Goal: Task Accomplishment & Management: Manage account settings

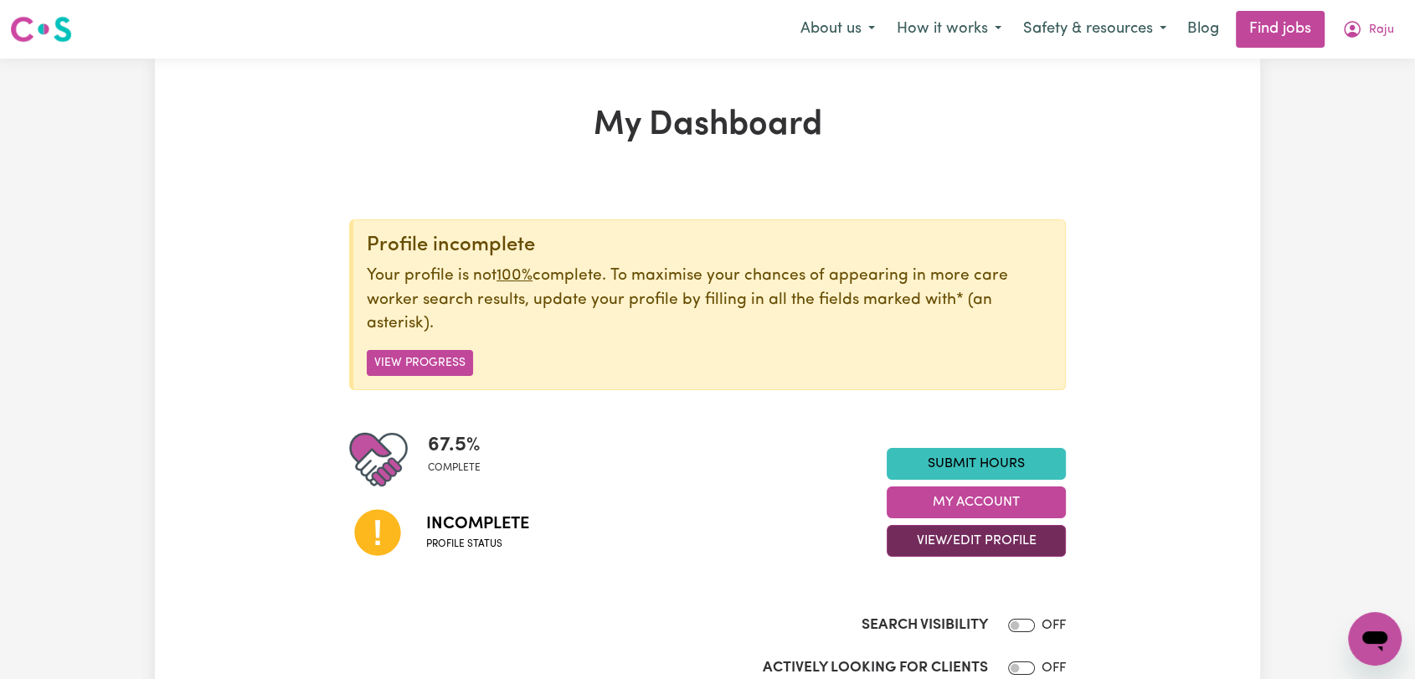
click at [991, 538] on button "View/Edit Profile" at bounding box center [976, 541] width 179 height 32
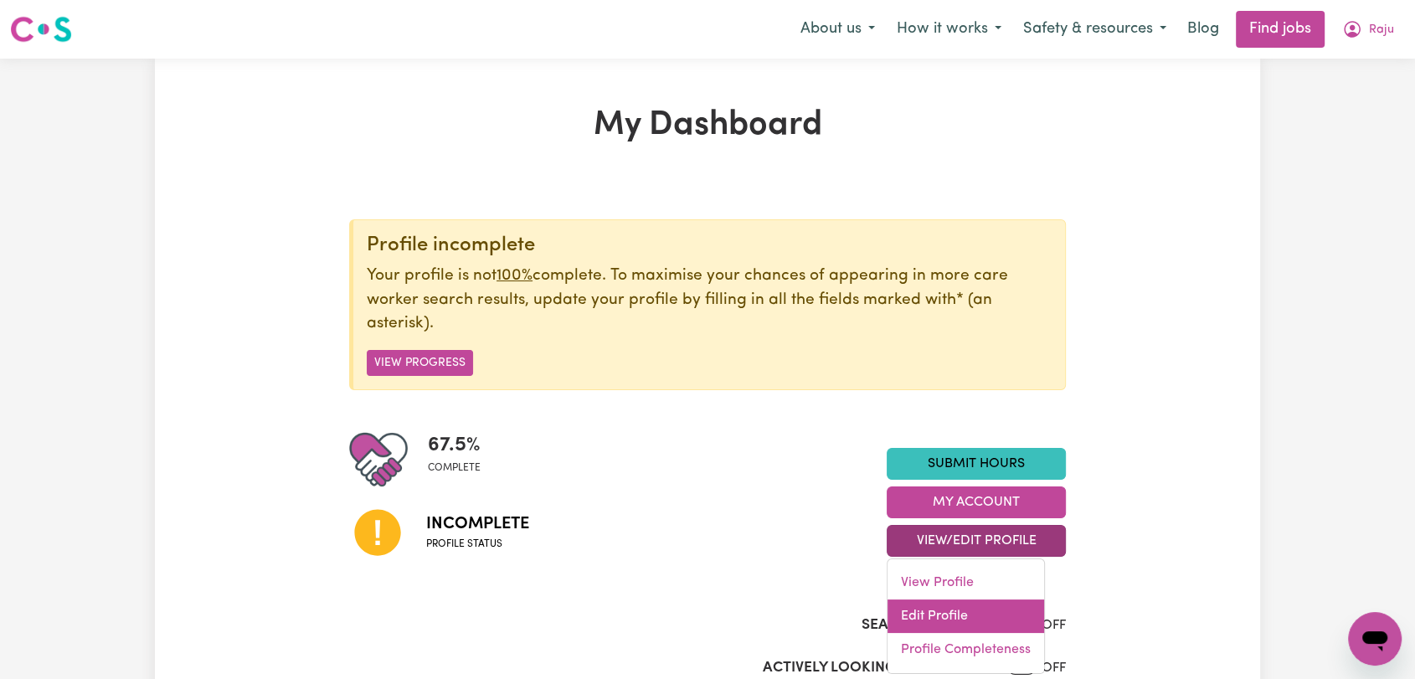
click at [934, 615] on link "Edit Profile" at bounding box center [965, 615] width 157 height 33
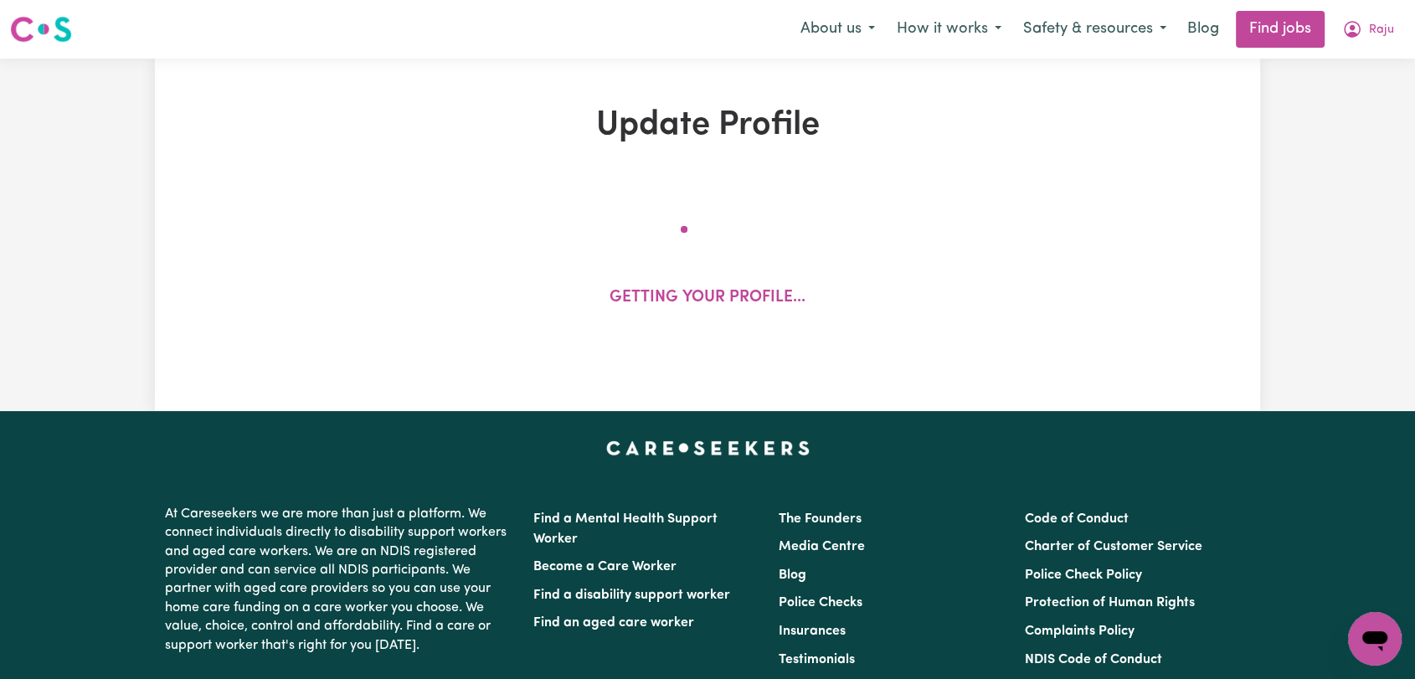
select select "[DEMOGRAPHIC_DATA]"
select select "Australian PR"
select select "Studying a healthcare related degree or qualification"
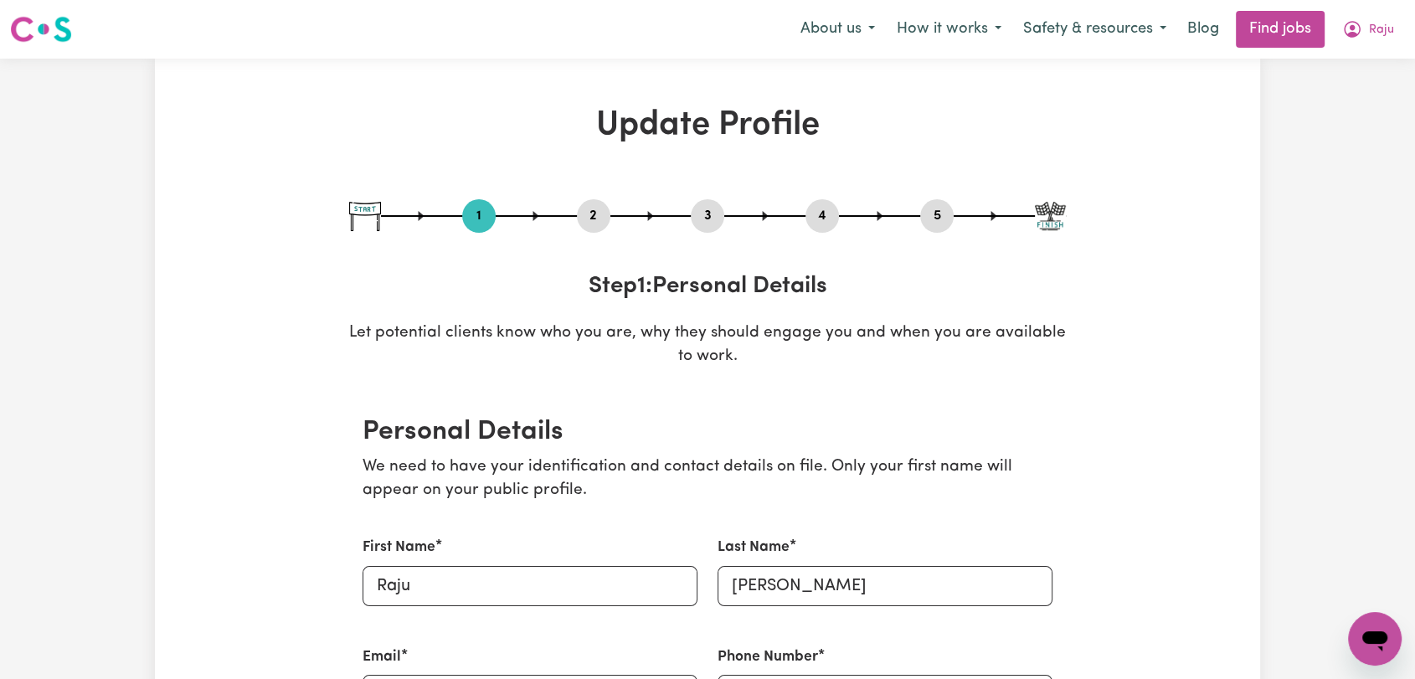
click at [715, 207] on button "3" at bounding box center [707, 216] width 33 height 22
select select "Certificate III (Individual Support)"
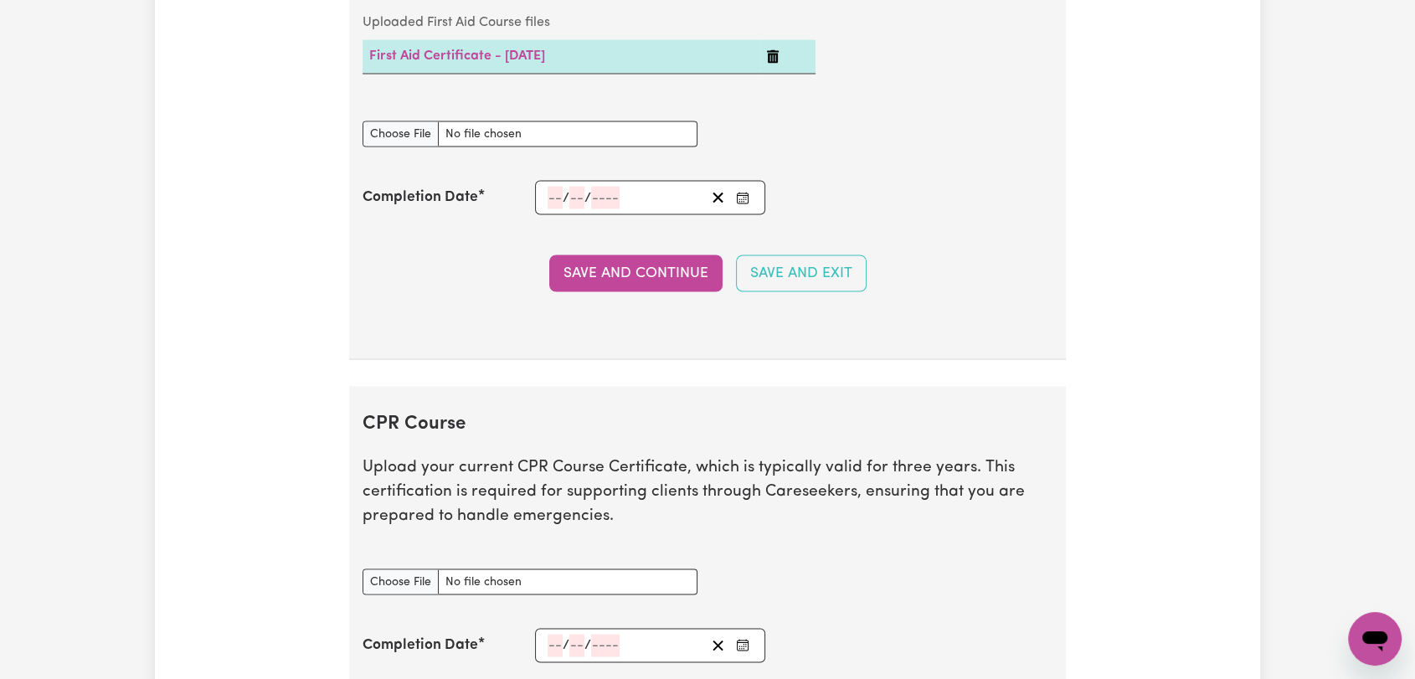
scroll to position [3442, 0]
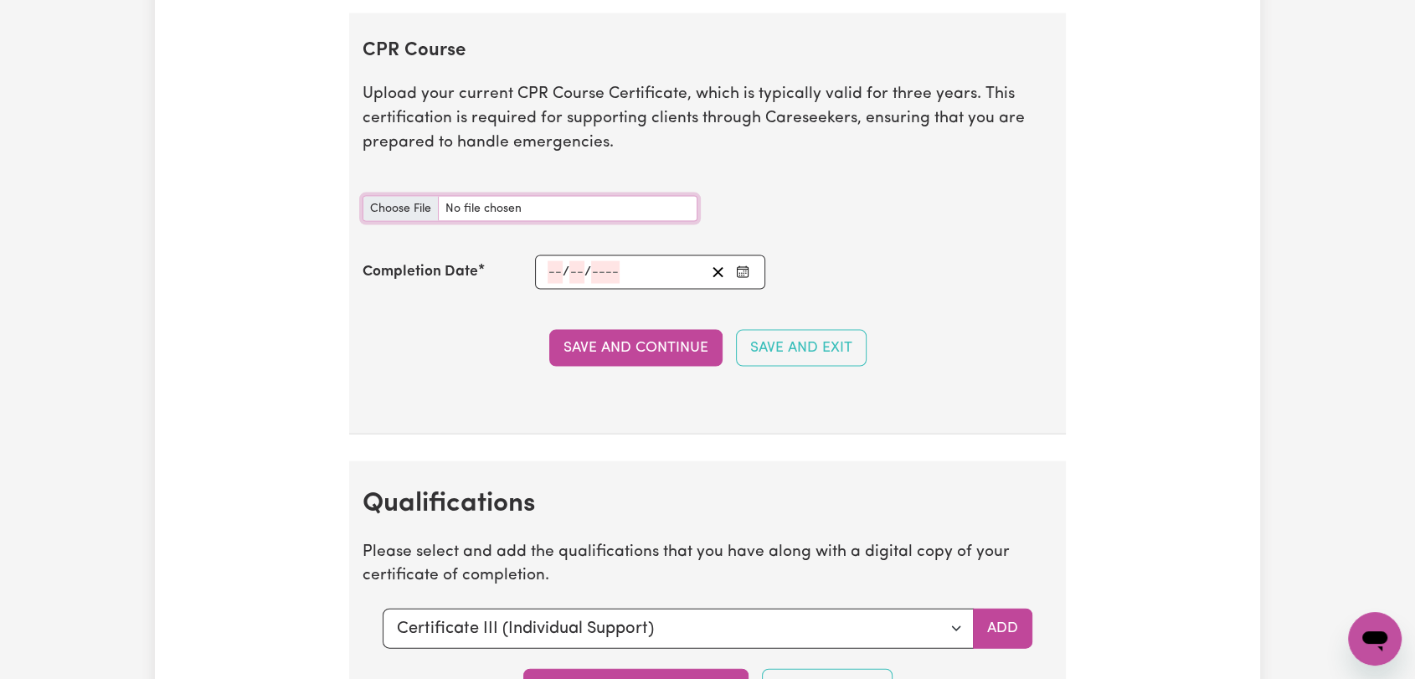
click at [402, 204] on input "CPR Course document" at bounding box center [530, 209] width 335 height 26
type input "C:\fakepath\[PERSON_NAME] - FIRST AID + CPR - [DATE]--.pdf"
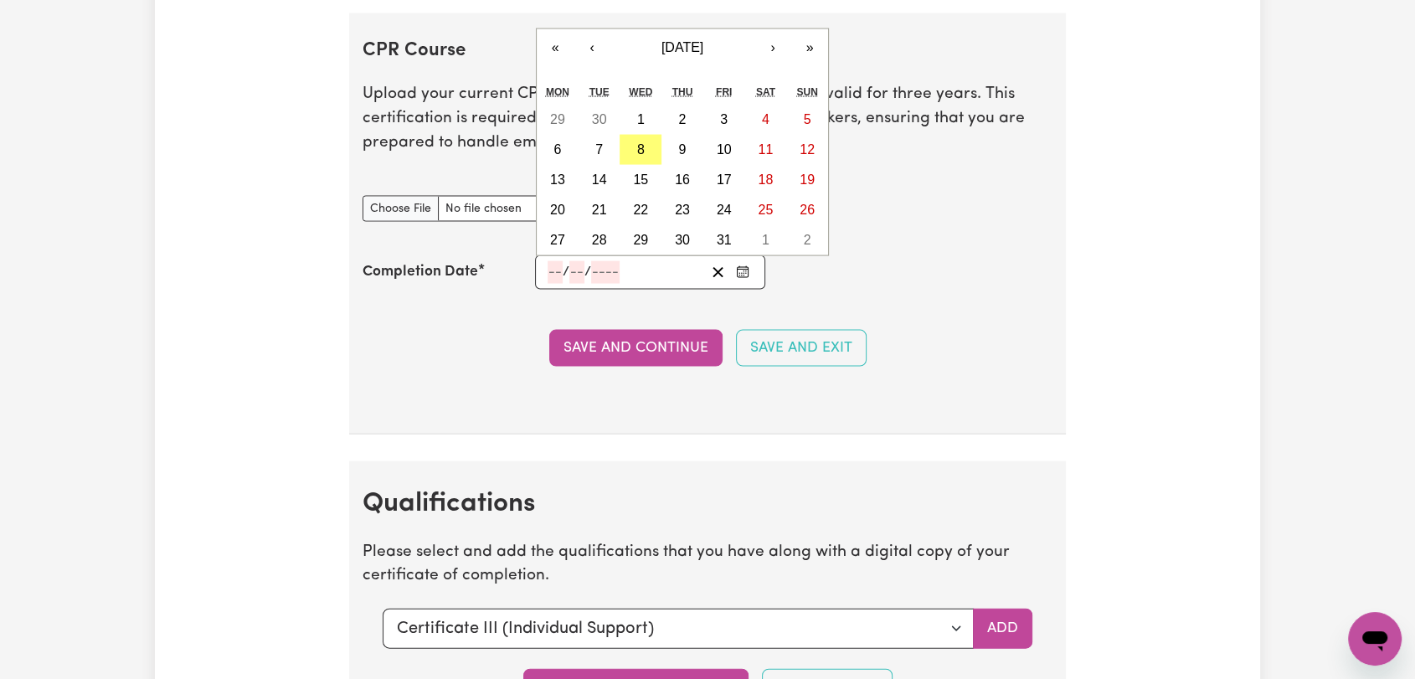
click at [553, 266] on input "number" at bounding box center [555, 272] width 15 height 23
type input "11"
type input "08"
type input "202"
type input "[DATE]"
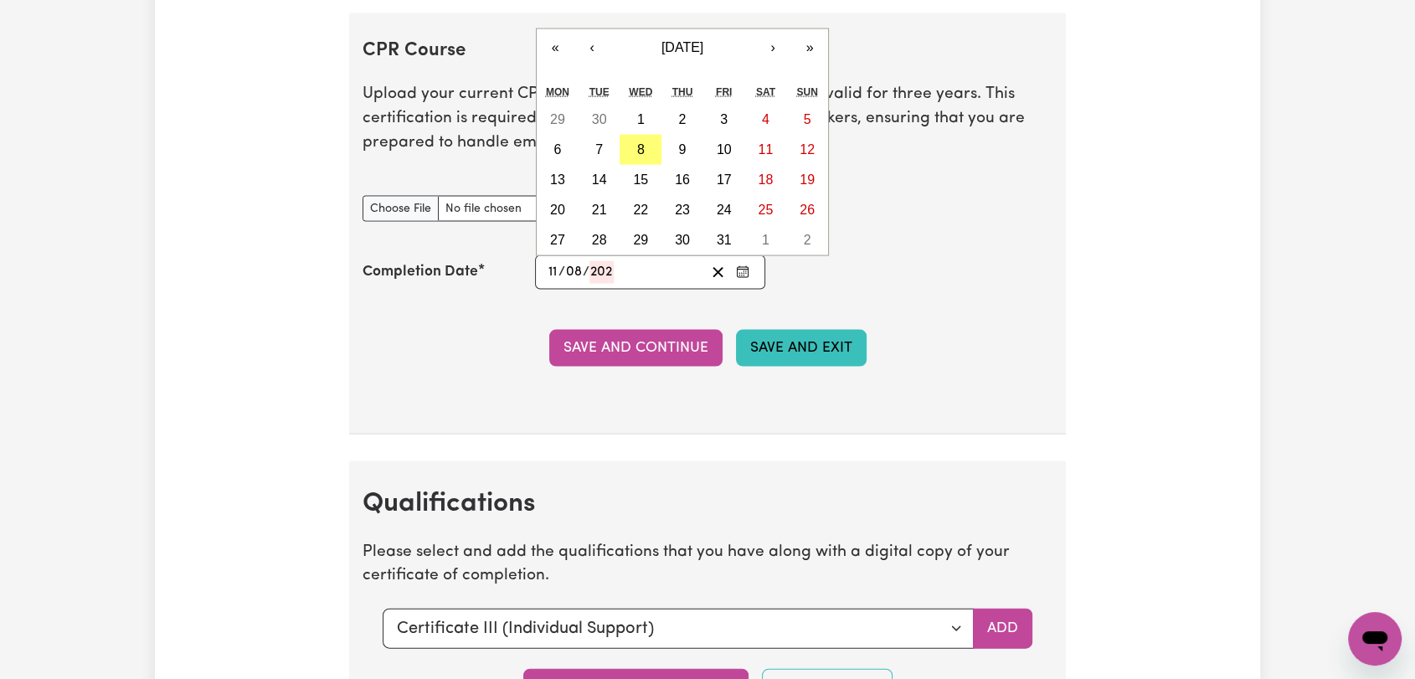
type input "8"
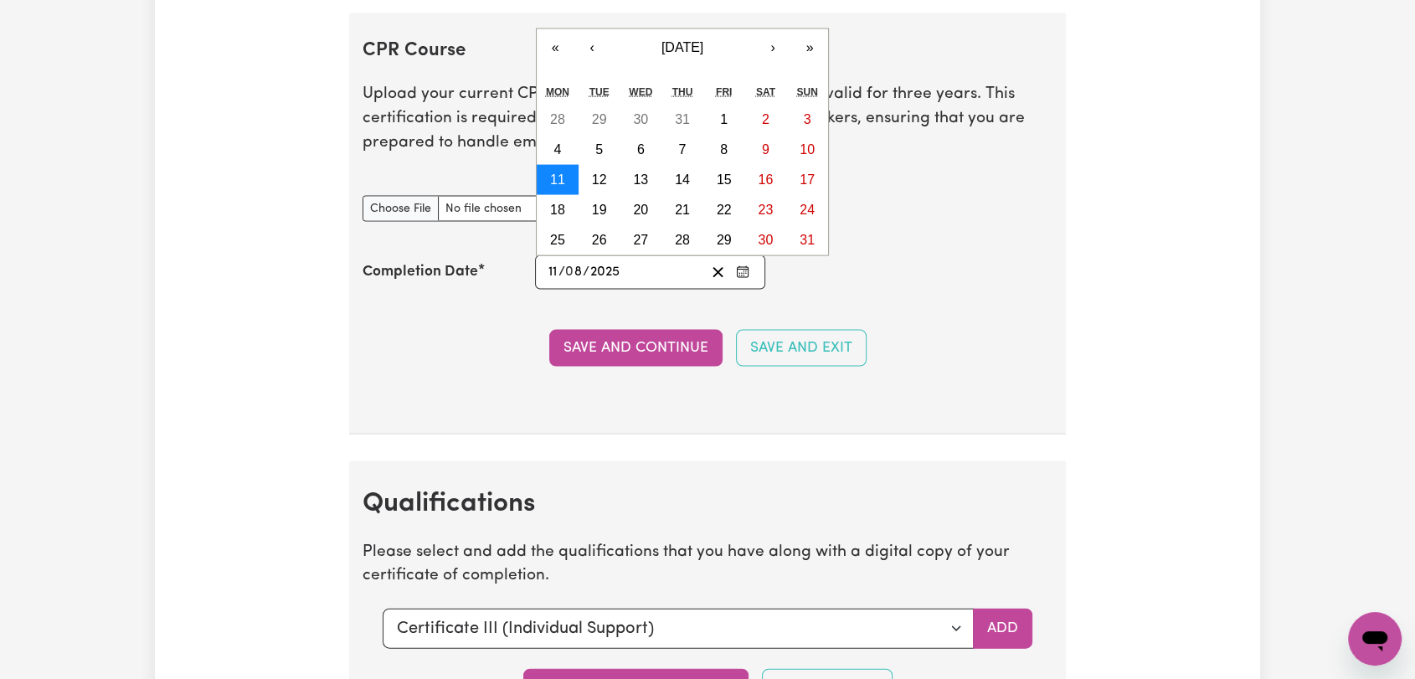
type input "2025"
click at [550, 179] on abbr "11" at bounding box center [557, 179] width 15 height 14
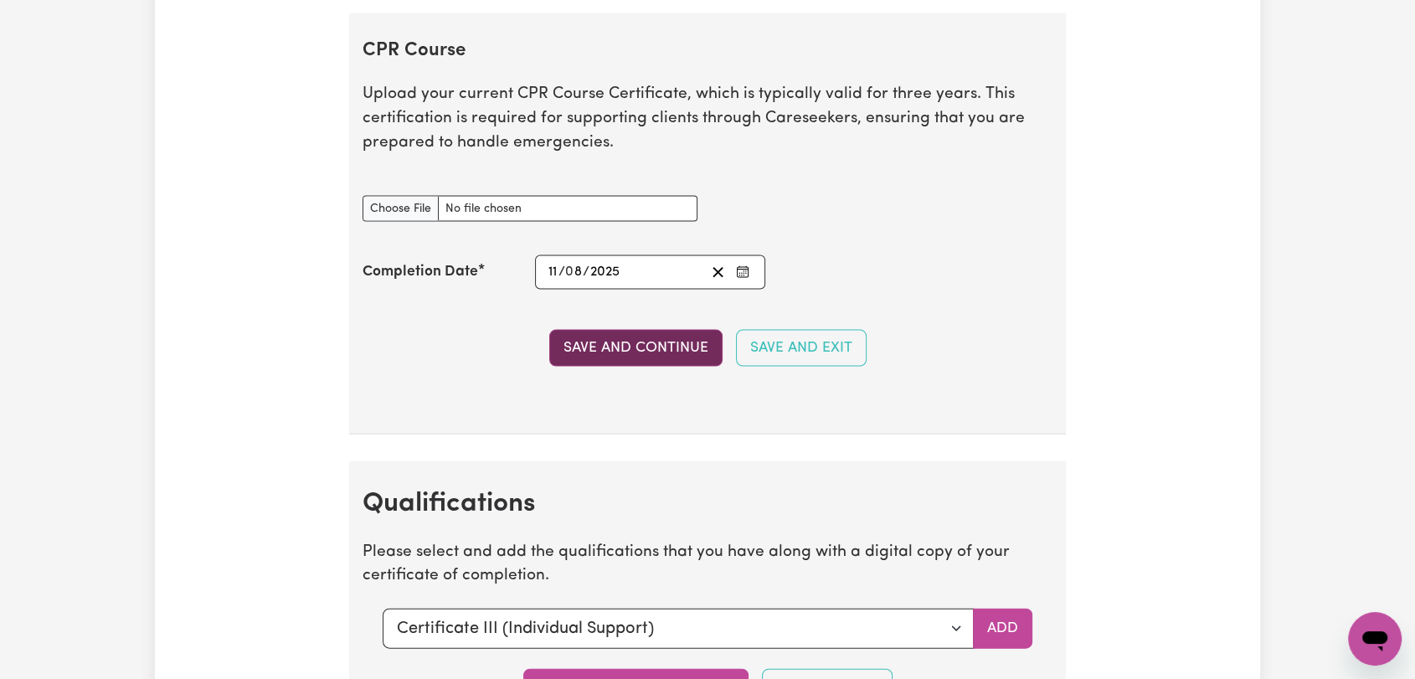
click at [639, 337] on button "Save and Continue" at bounding box center [635, 348] width 173 height 37
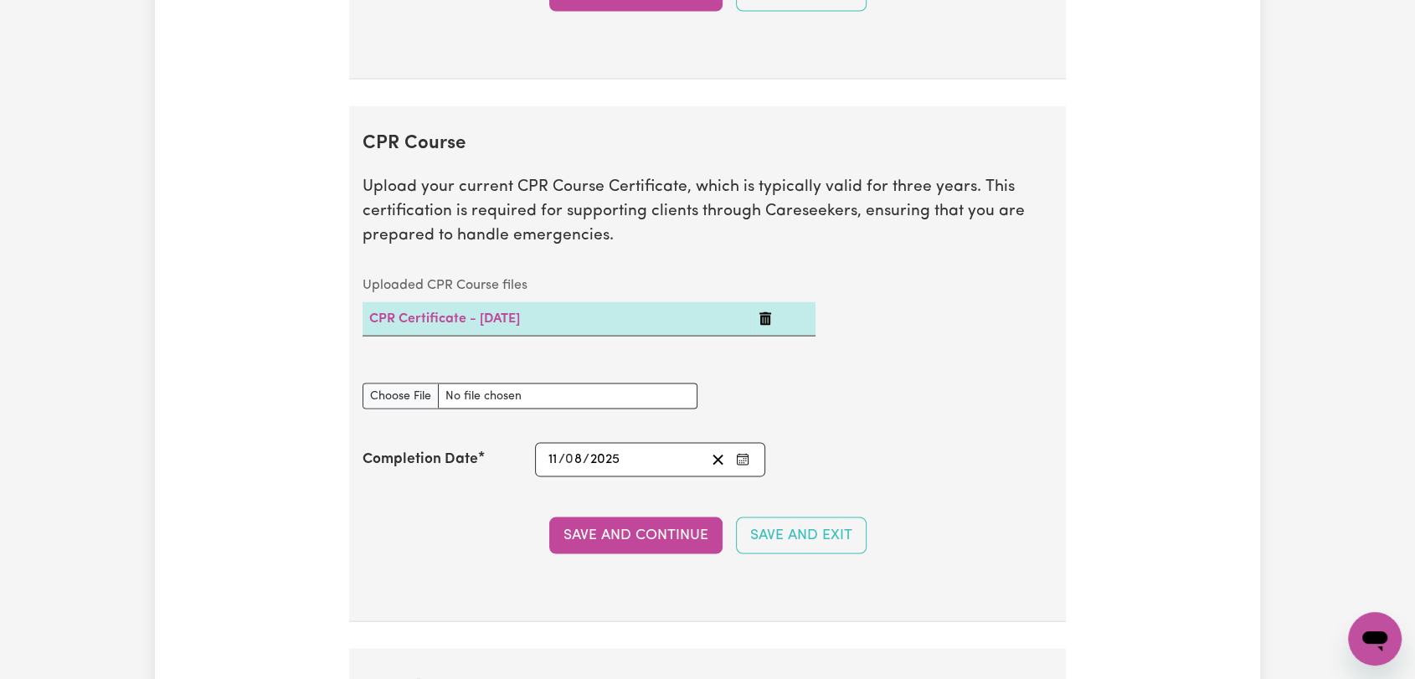
scroll to position [3906, 0]
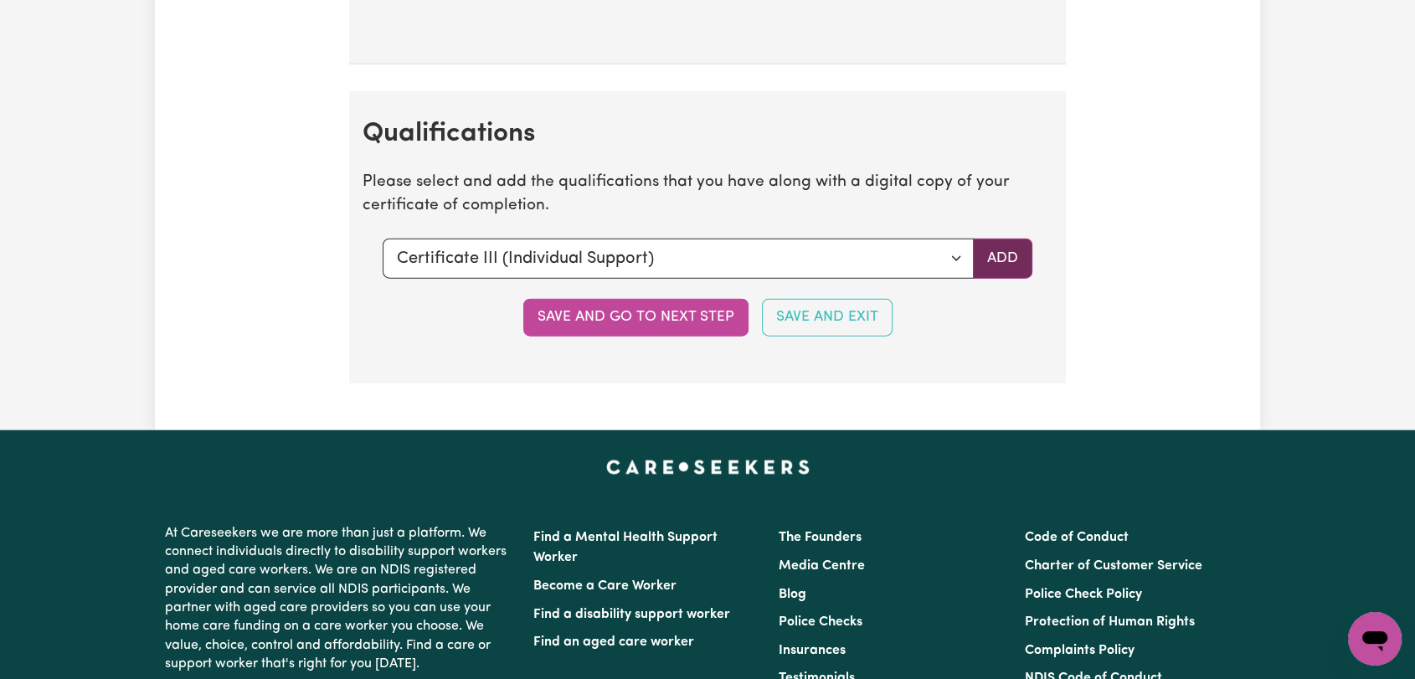
click at [990, 250] on button "Add" at bounding box center [1002, 259] width 59 height 40
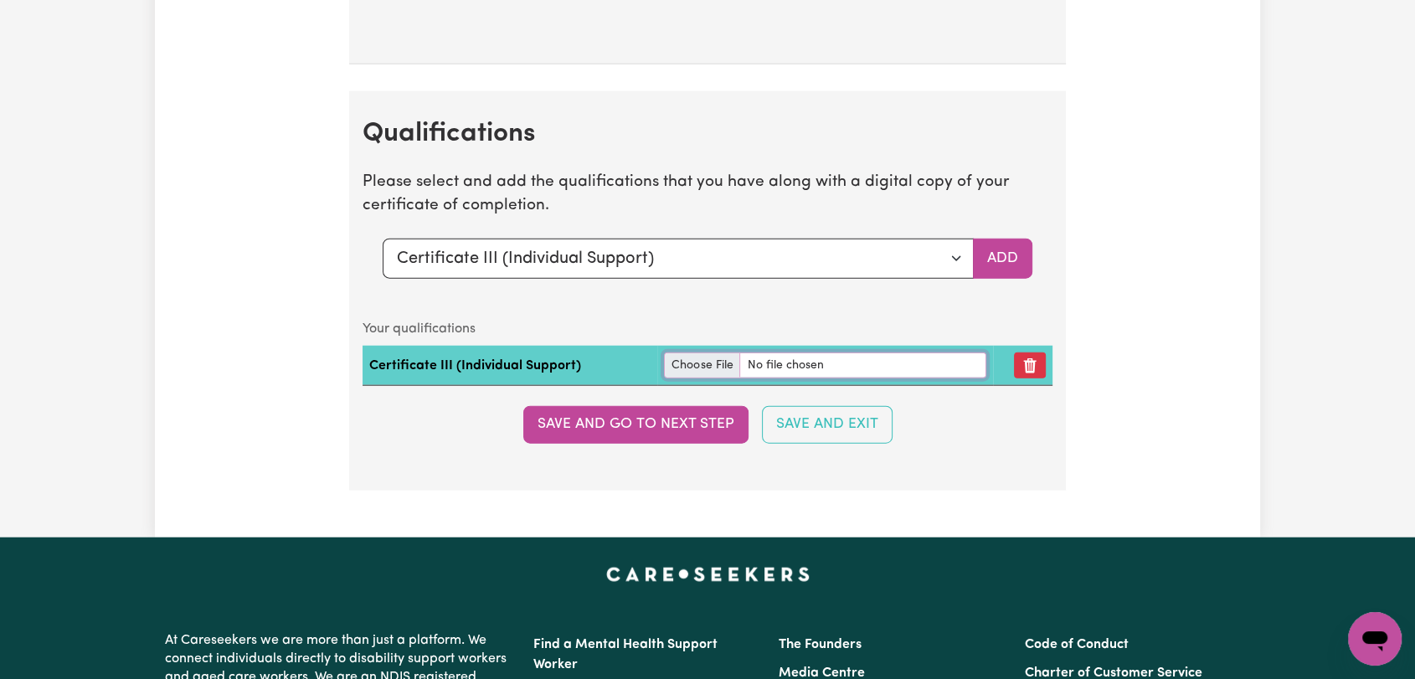
click at [692, 361] on input "file" at bounding box center [825, 365] width 322 height 26
type input "C:\fakepath\[PERSON_NAME] - Certificate III Individual Support.pdf"
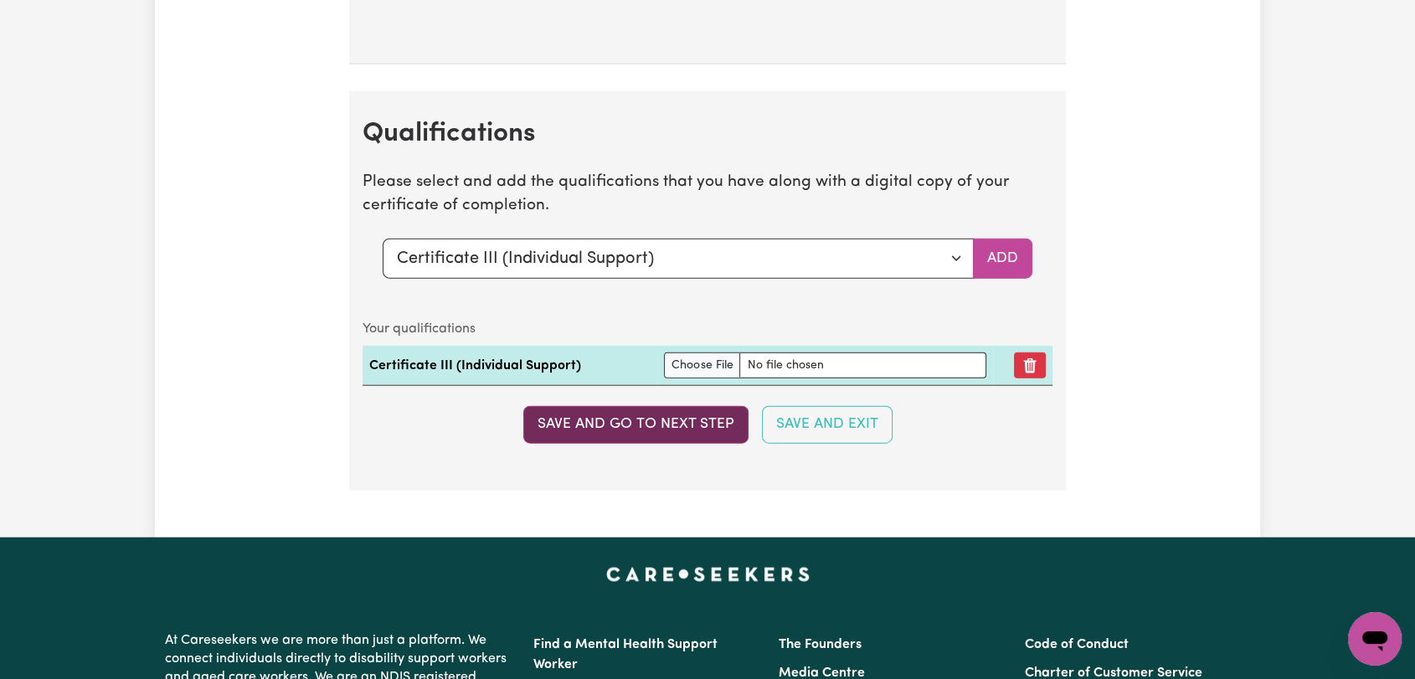
click at [659, 424] on button "Save and go to next step" at bounding box center [635, 424] width 225 height 37
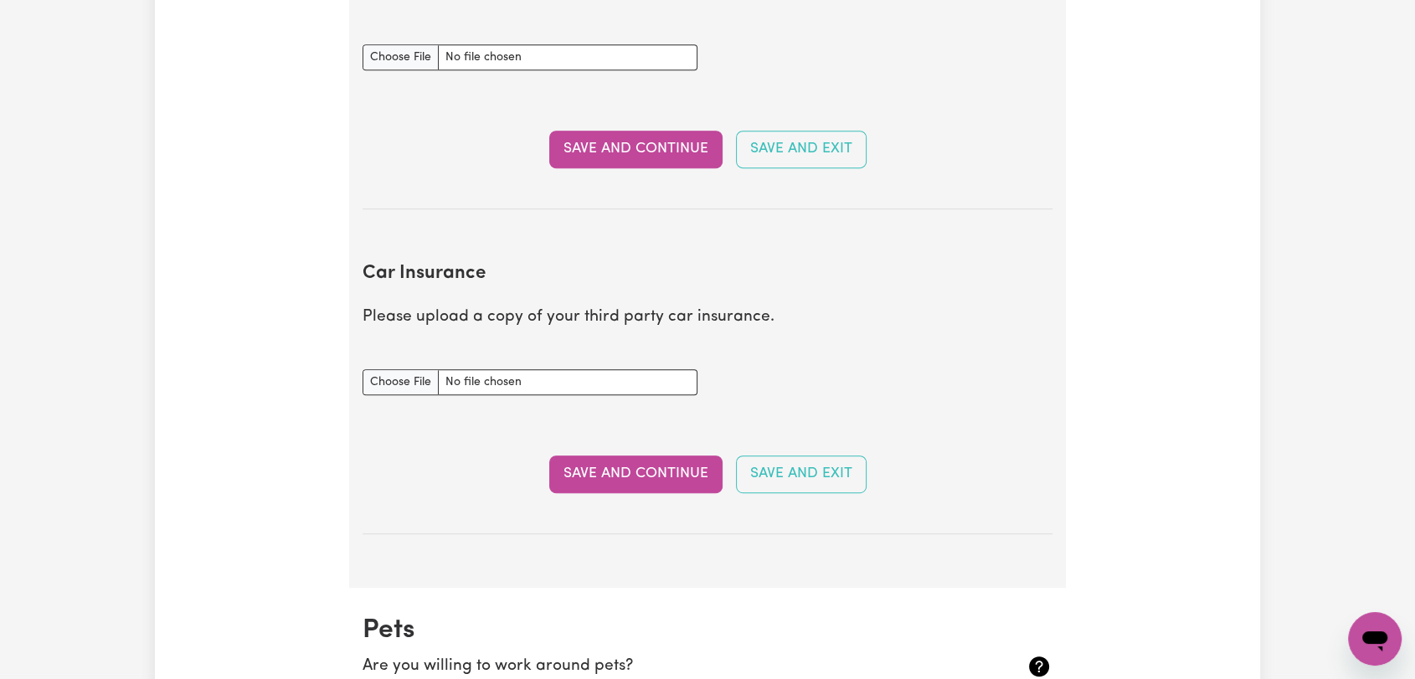
scroll to position [651, 0]
